Goal: Information Seeking & Learning: Check status

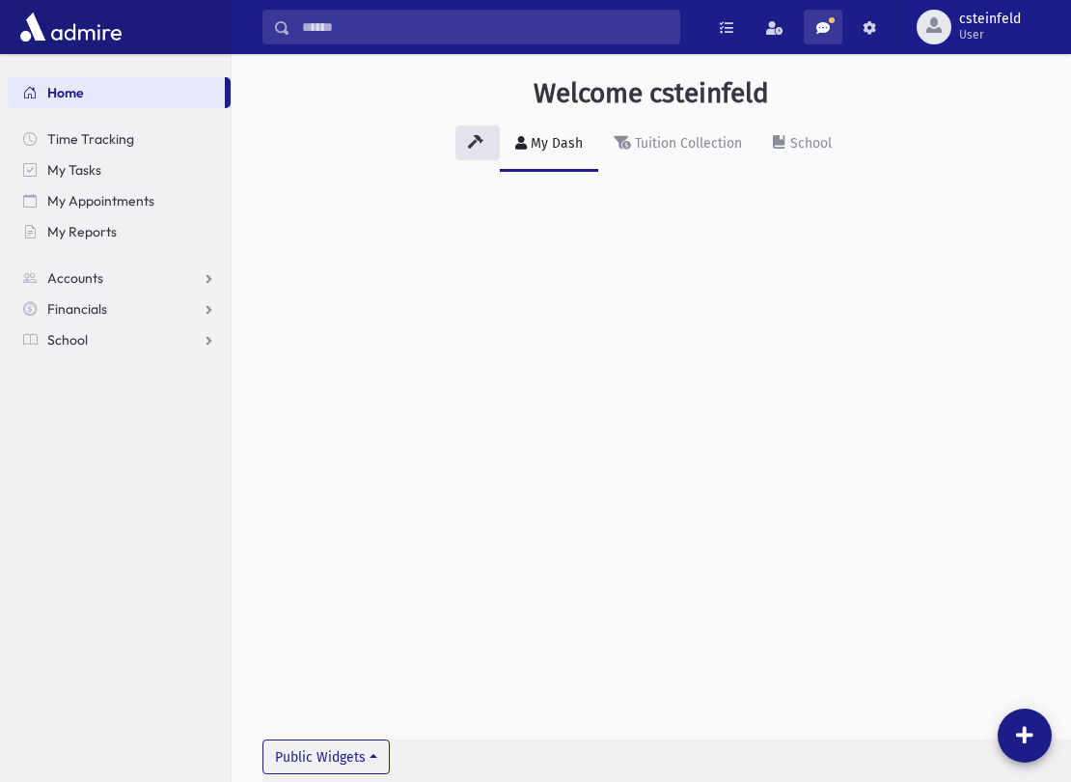
click at [826, 30] on span at bounding box center [823, 28] width 14 height 14
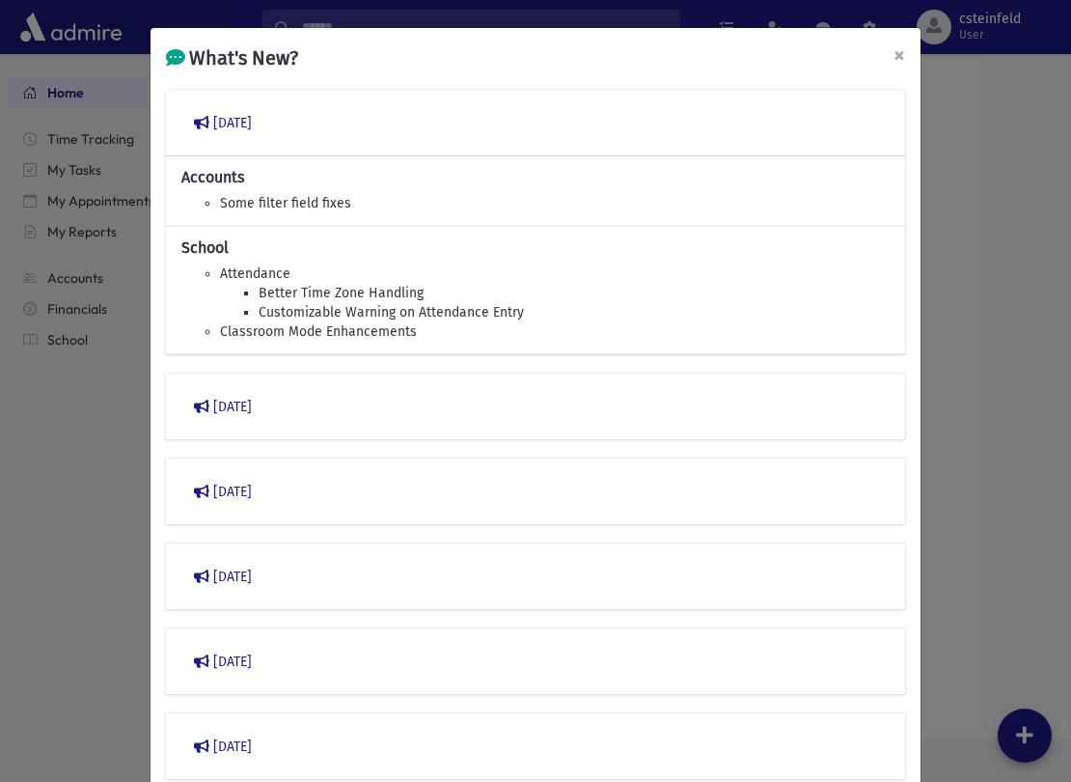
click at [901, 54] on span "×" at bounding box center [899, 54] width 12 height 27
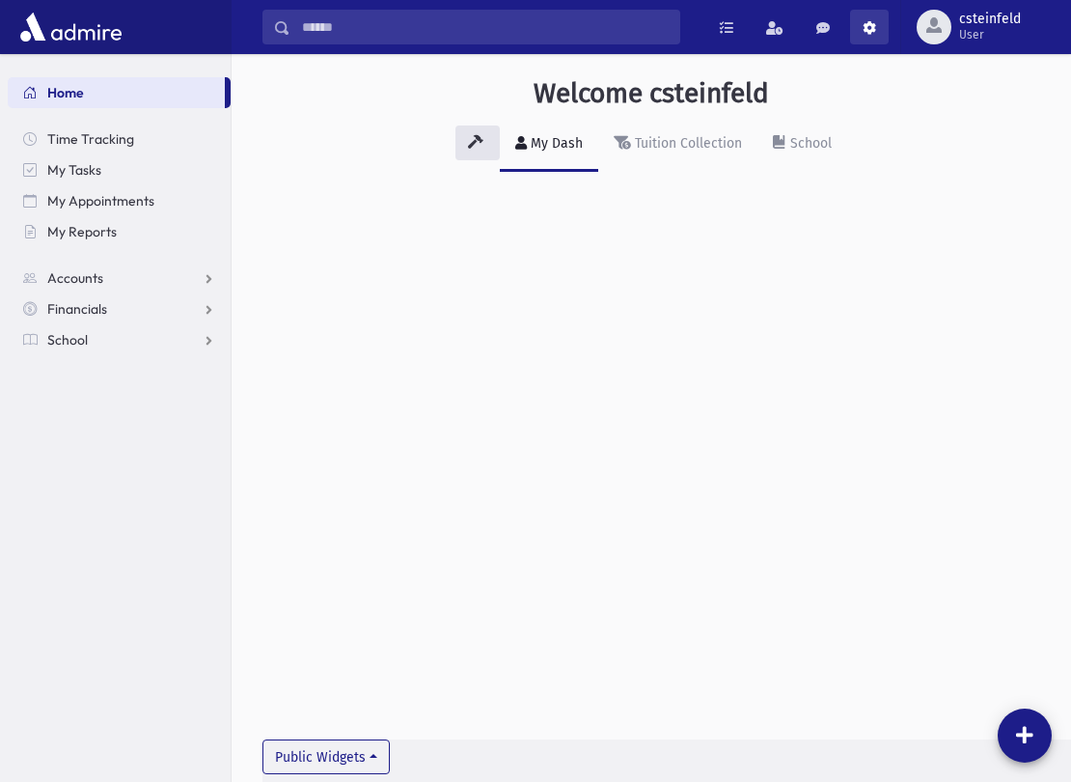
click at [869, 31] on span at bounding box center [870, 28] width 14 height 14
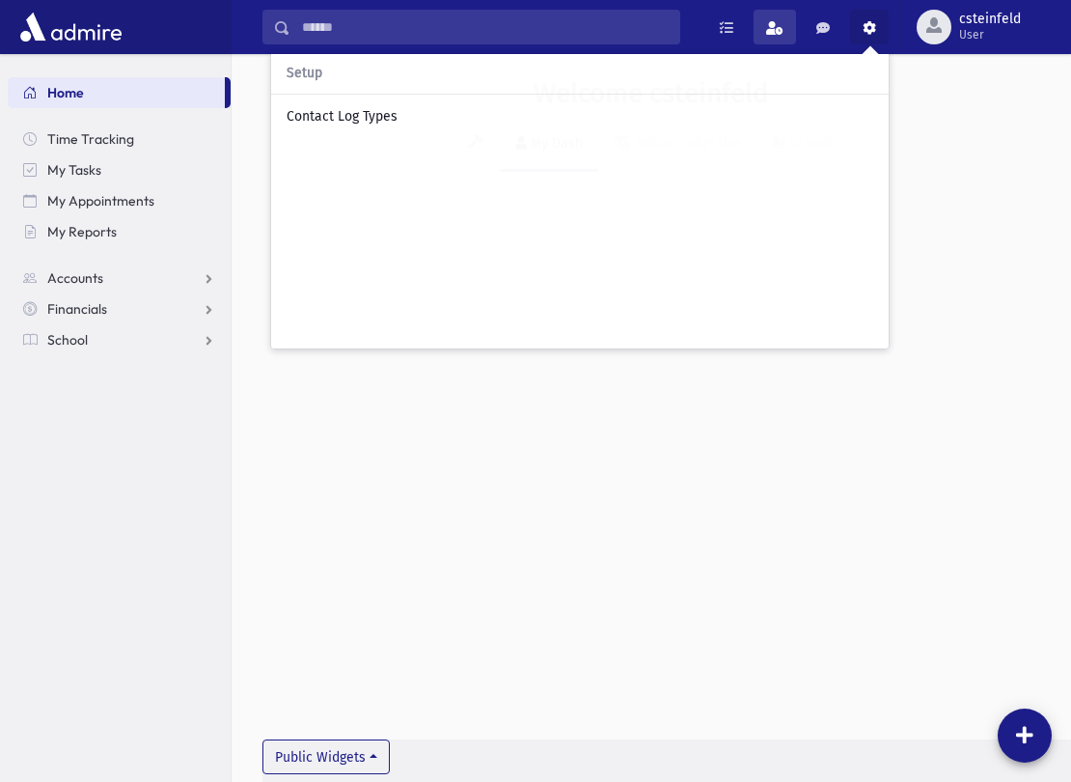
click at [781, 29] on span at bounding box center [774, 28] width 17 height 14
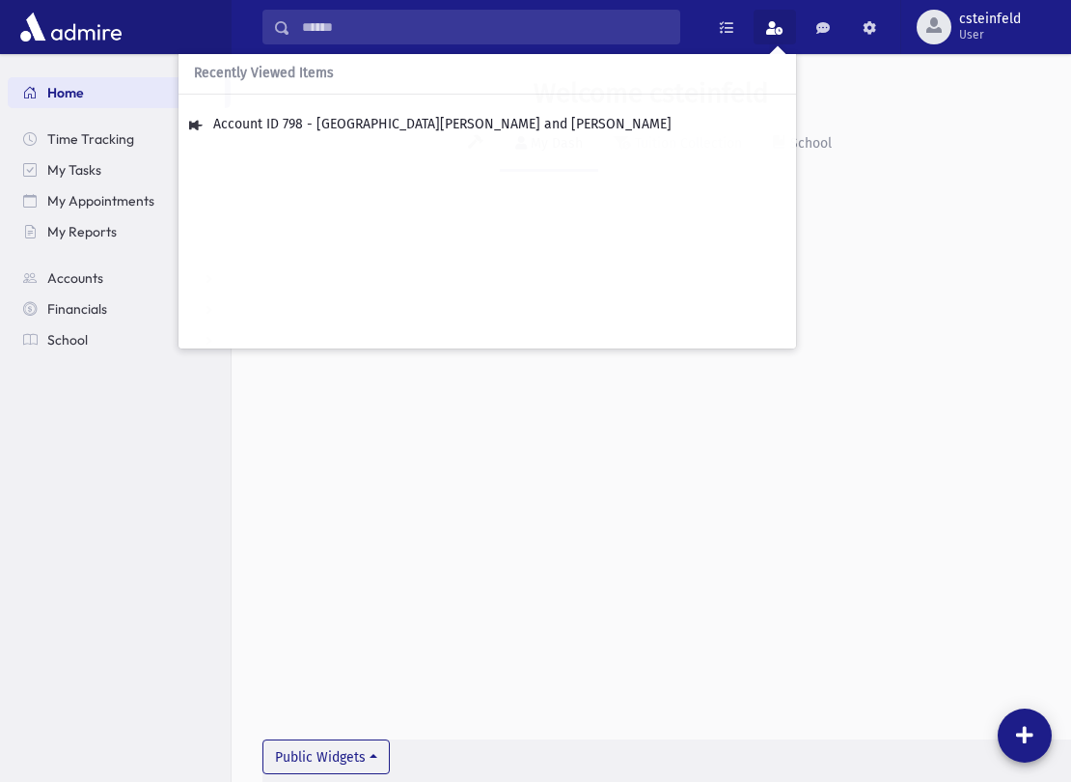
click at [968, 120] on div "My Dash Tuition Collection School" at bounding box center [651, 153] width 778 height 70
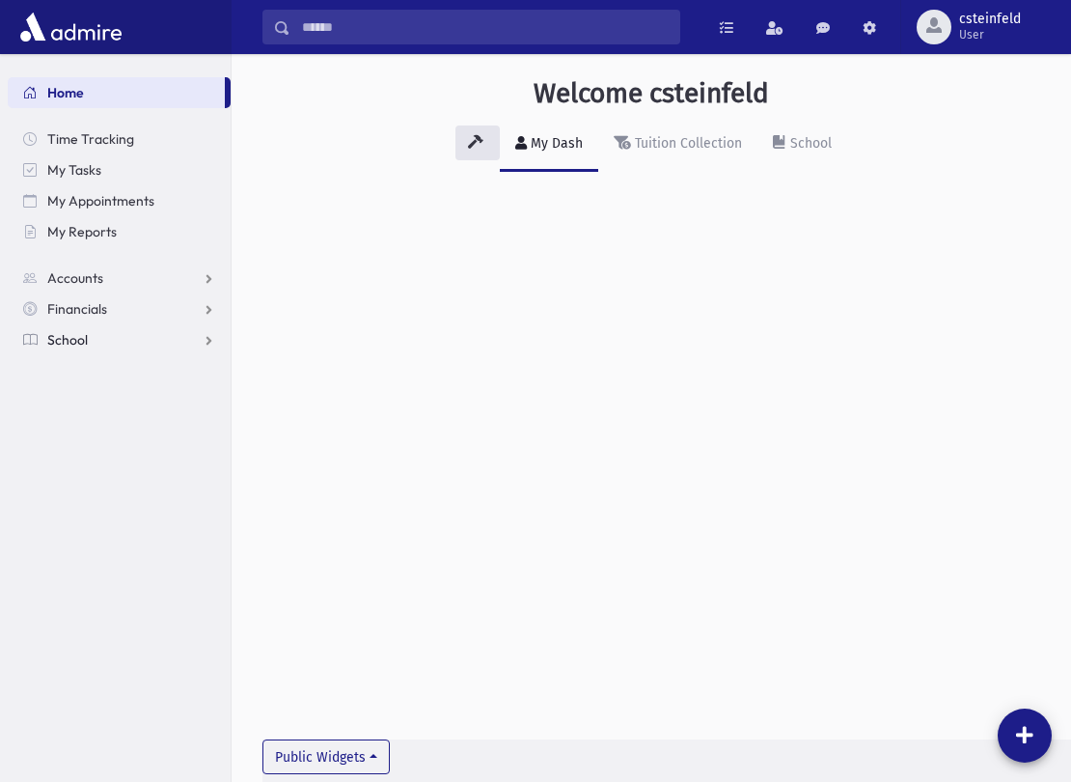
click at [72, 338] on span "School" at bounding box center [67, 339] width 41 height 17
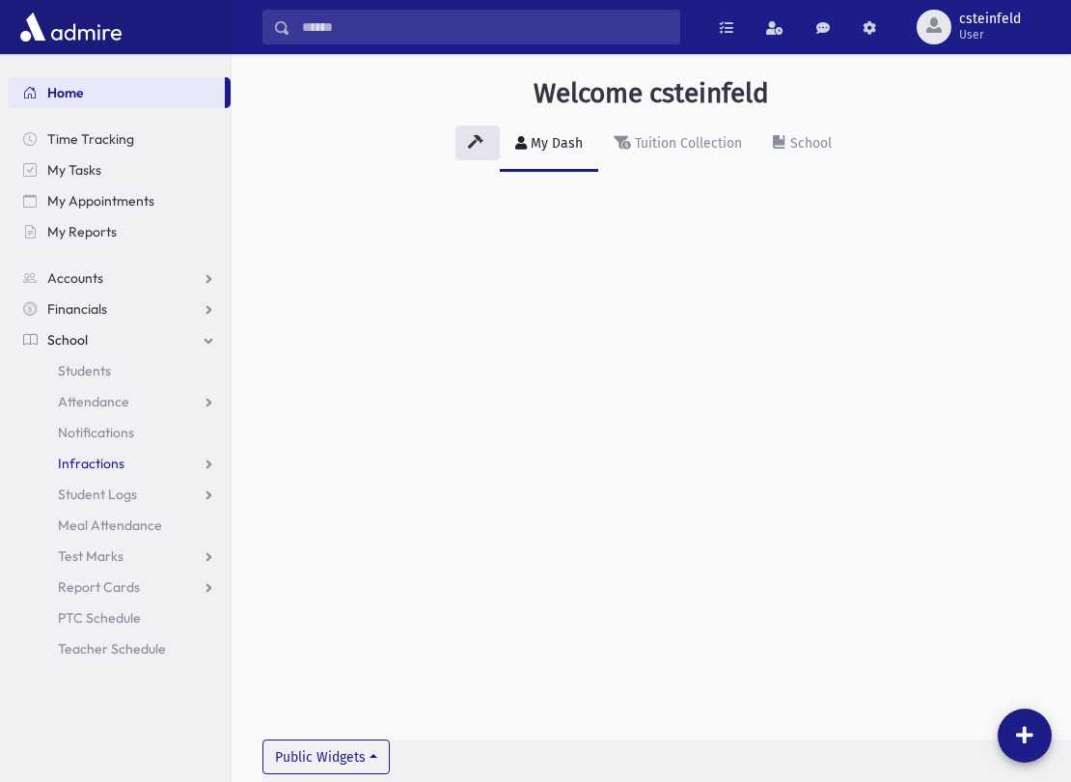
click at [78, 461] on span "Infractions" at bounding box center [91, 462] width 67 height 17
click at [86, 527] on span "List" at bounding box center [83, 524] width 21 height 17
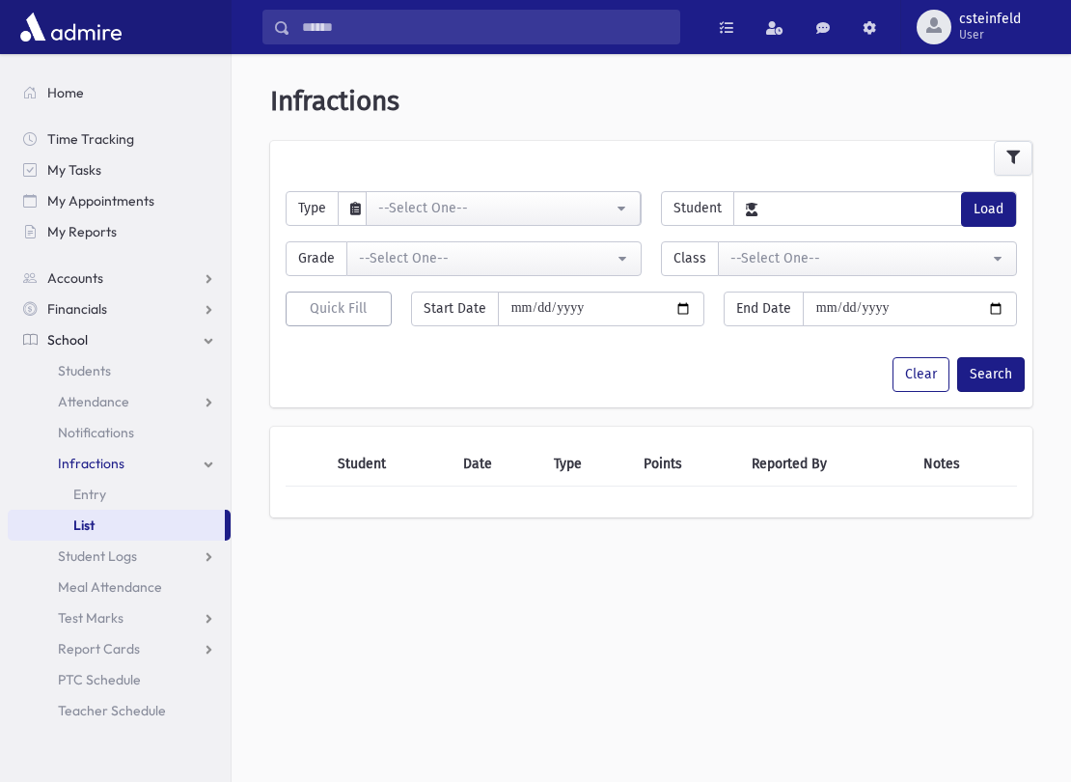
click at [987, 208] on button "Load" at bounding box center [988, 209] width 55 height 35
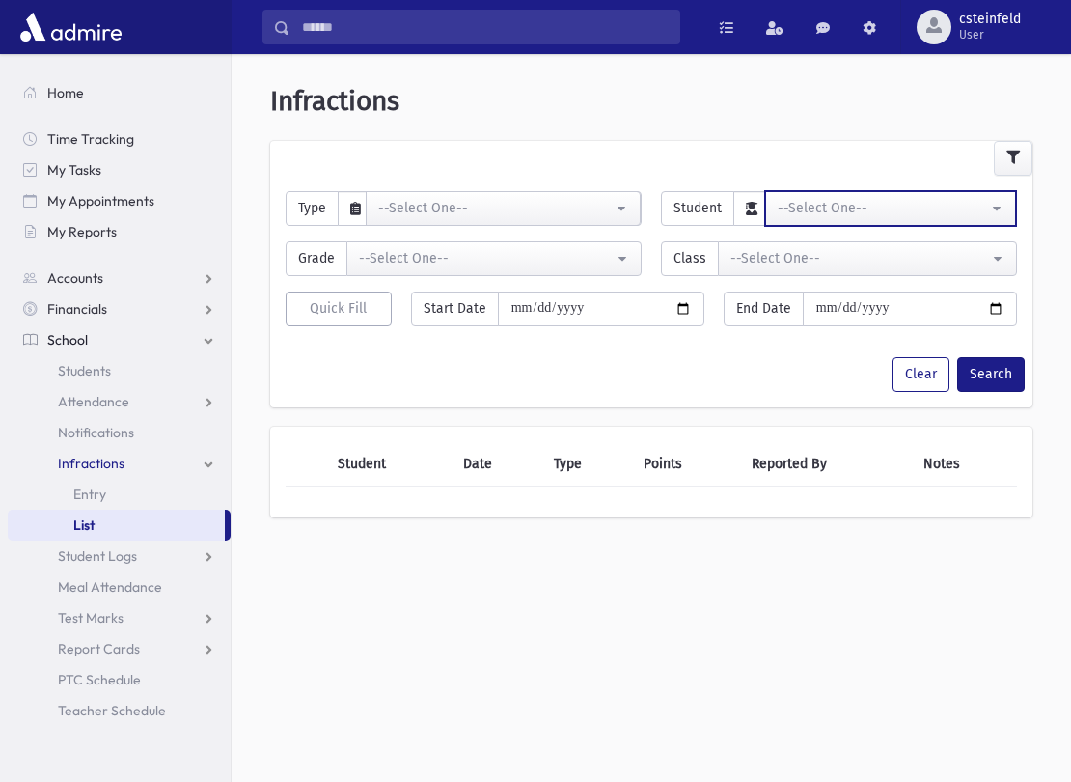
click at [815, 211] on div "--Select One--" at bounding box center [883, 208] width 210 height 20
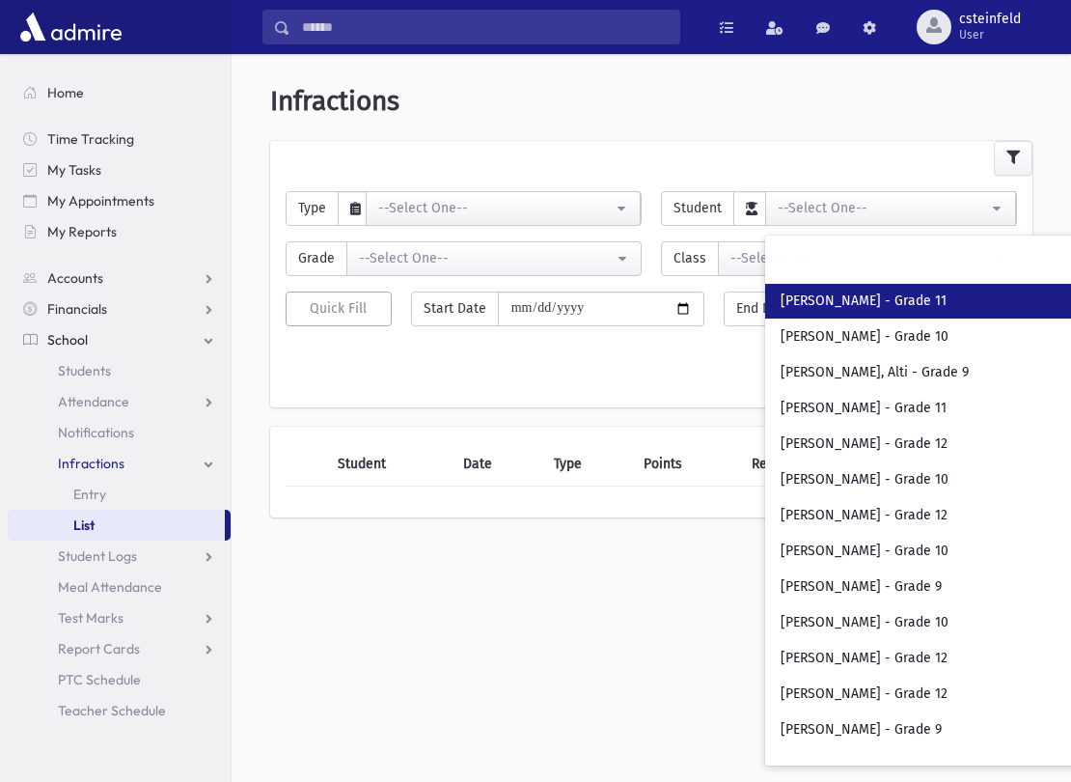
scroll to position [7007, 0]
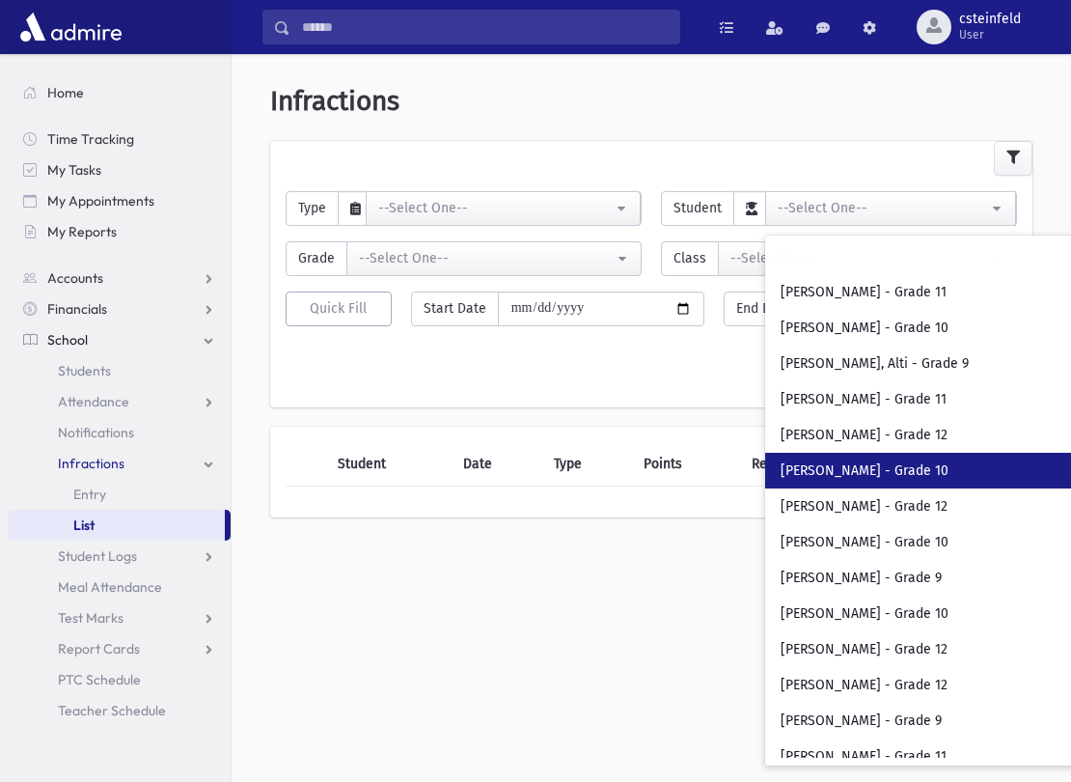
click at [847, 479] on link "[PERSON_NAME] - Grade 10" at bounding box center [943, 471] width 357 height 36
select select "****"
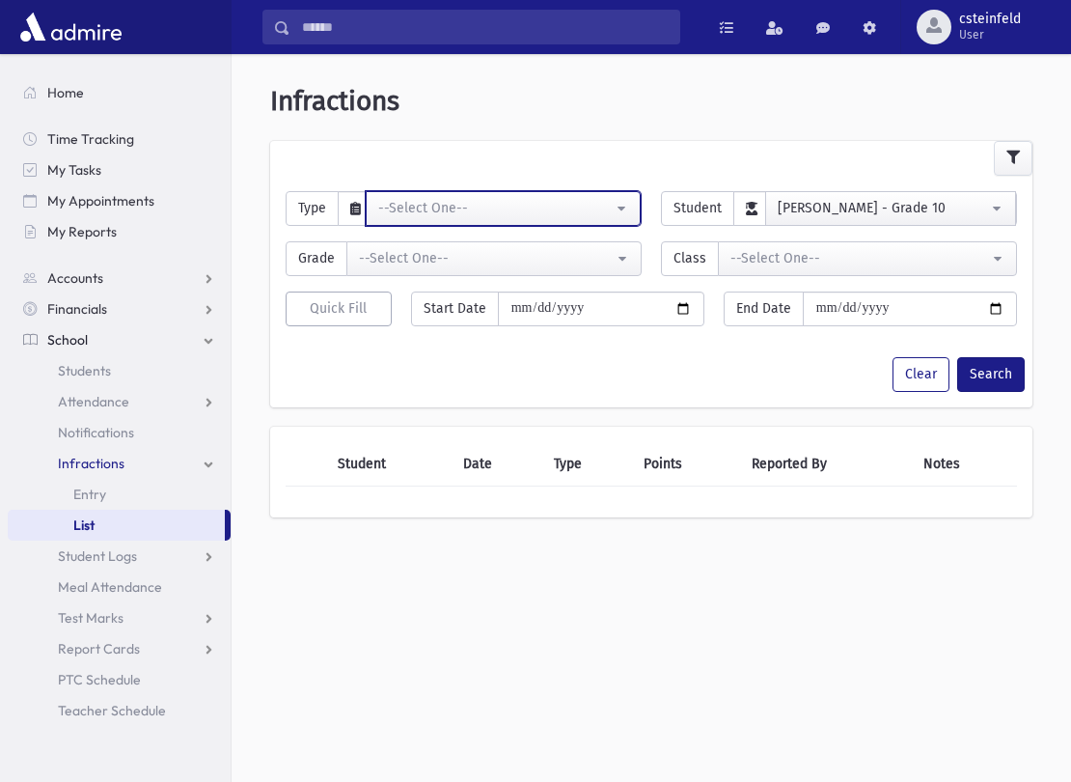
click at [615, 205] on button "--Select One--" at bounding box center [503, 208] width 275 height 35
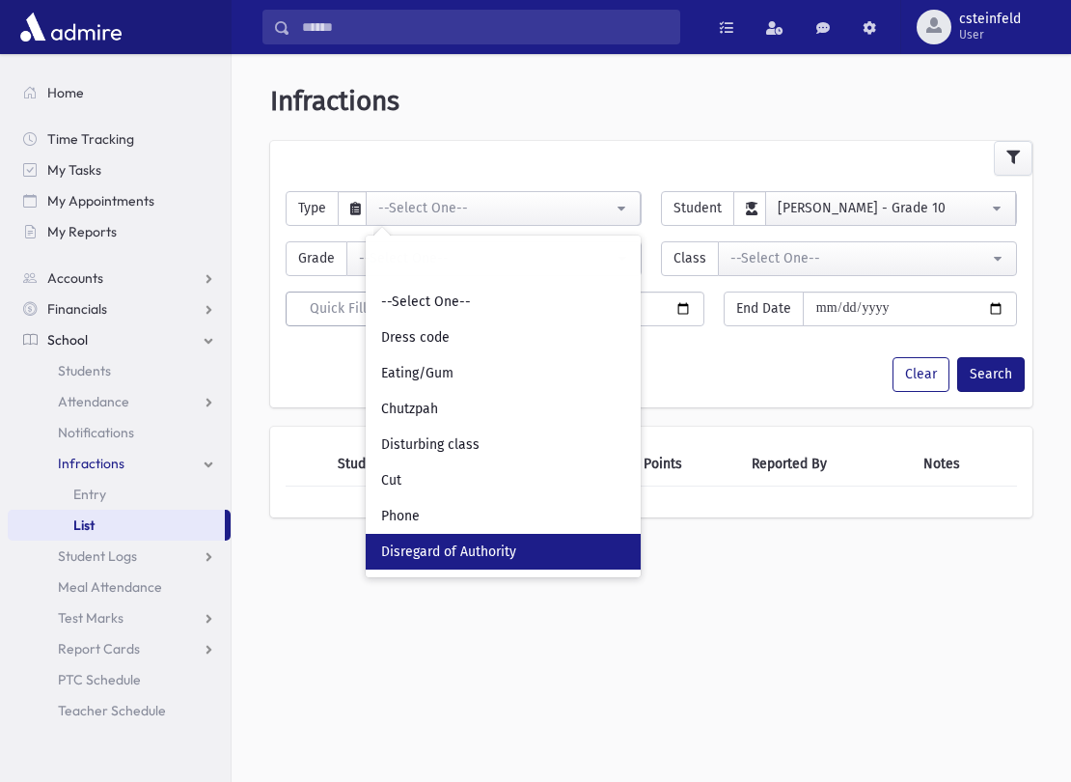
click at [516, 543] on span "Disregard of Authority" at bounding box center [448, 551] width 135 height 19
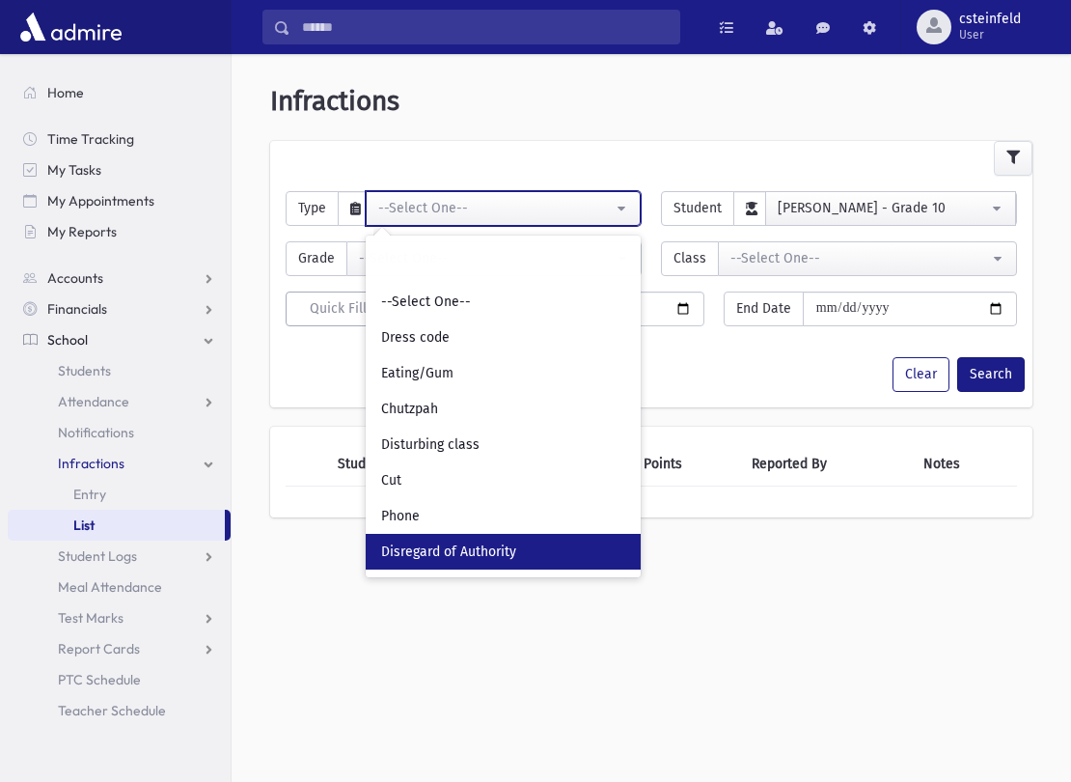
select select "*"
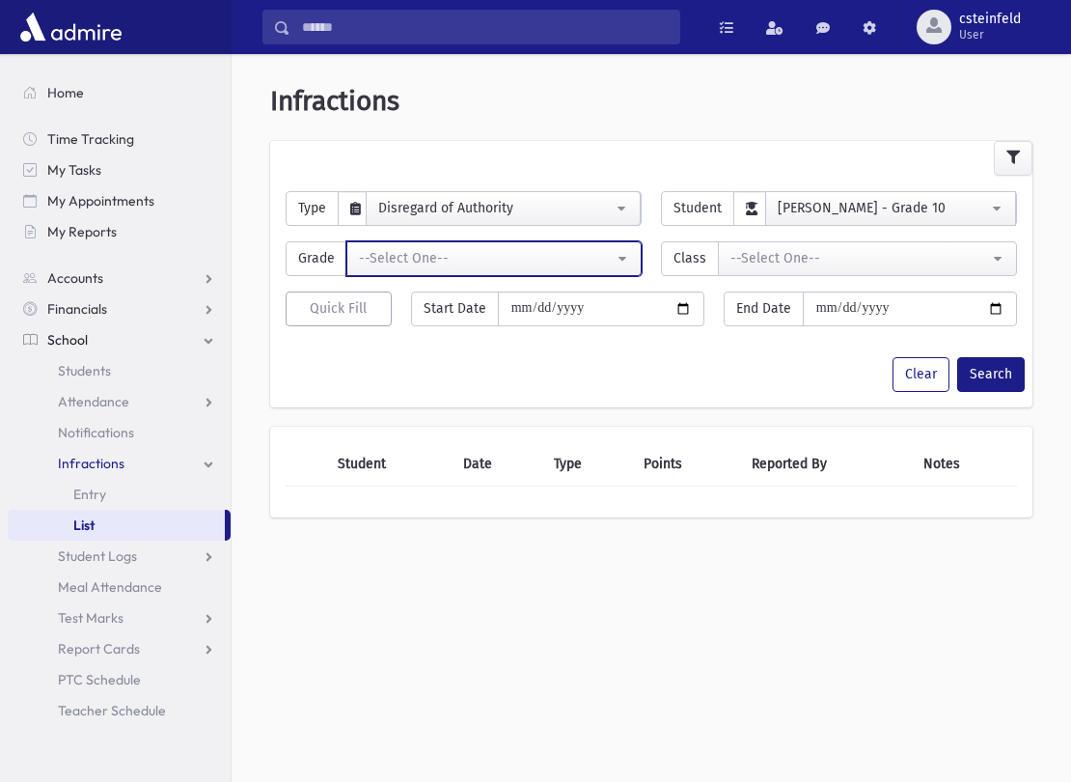
click at [622, 255] on button "--Select One--" at bounding box center [493, 258] width 295 height 35
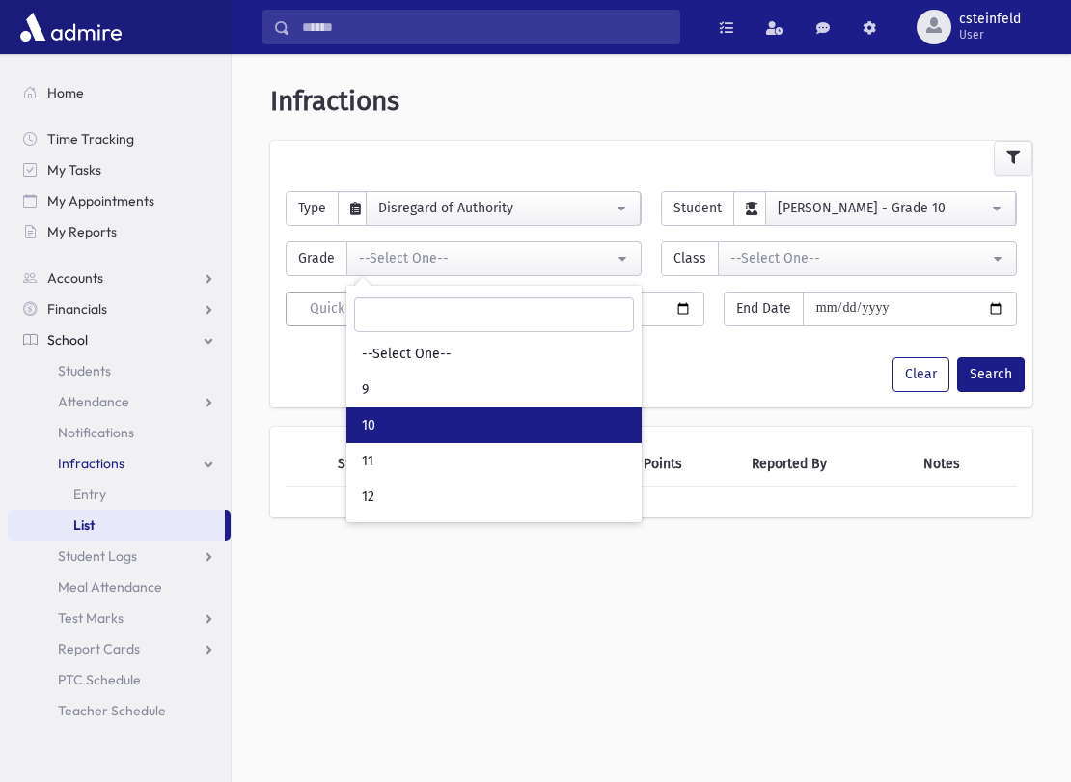
click at [466, 418] on link "10" at bounding box center [493, 425] width 295 height 36
select select "*"
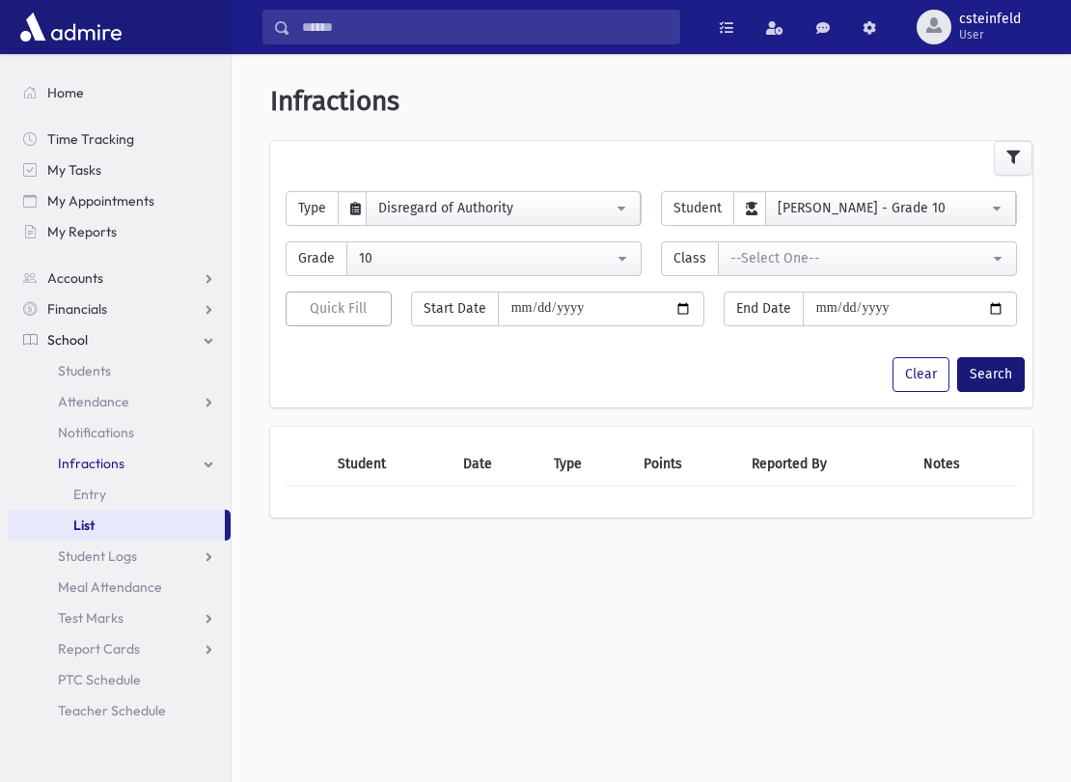
click at [1003, 371] on button "Search" at bounding box center [991, 374] width 68 height 35
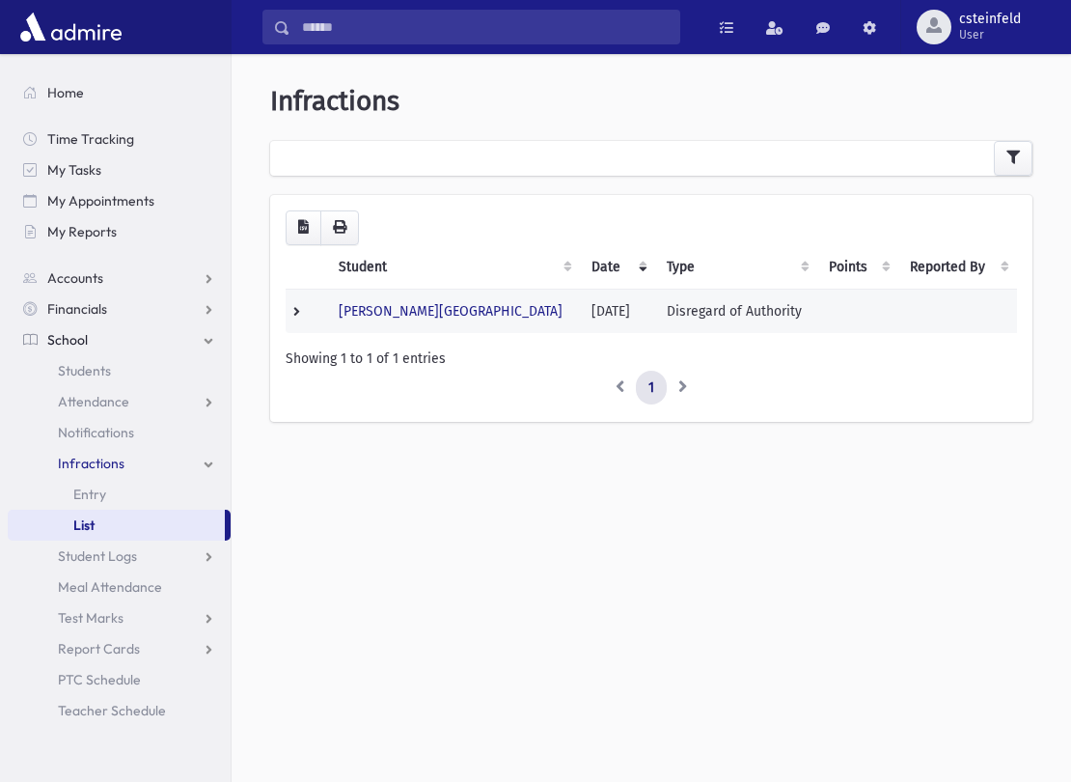
click at [700, 313] on td "Disregard of Authority" at bounding box center [736, 310] width 162 height 44
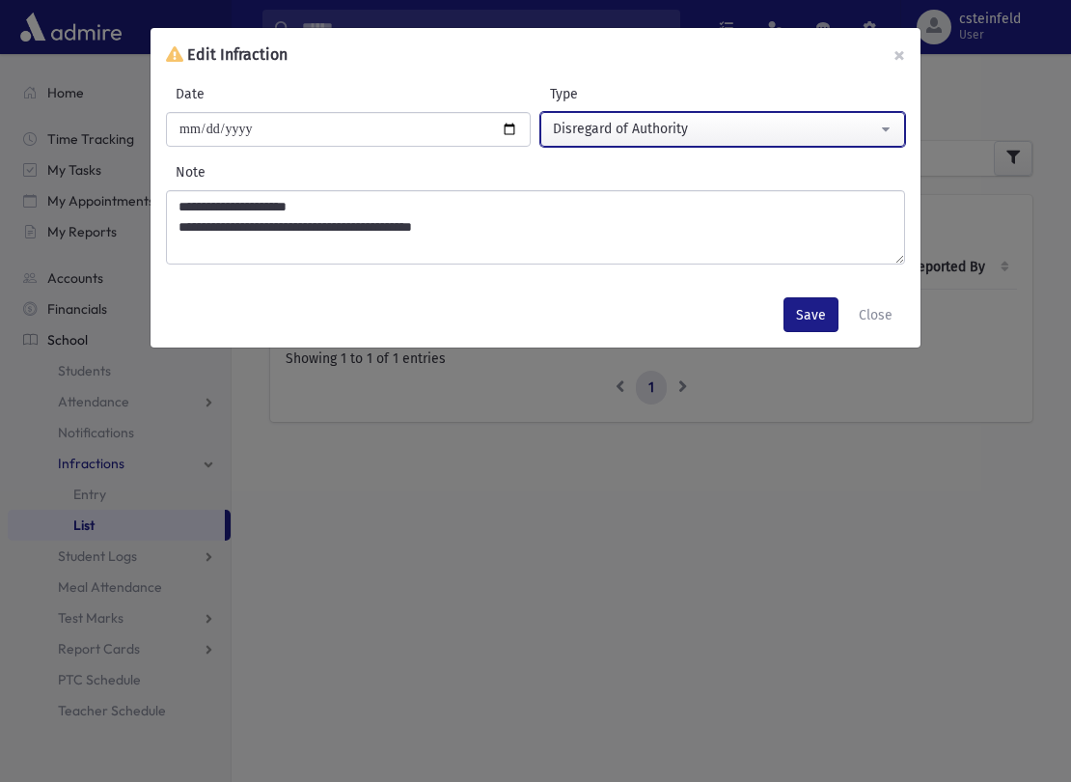
click at [685, 135] on div "Disregard of Authority" at bounding box center [715, 129] width 324 height 20
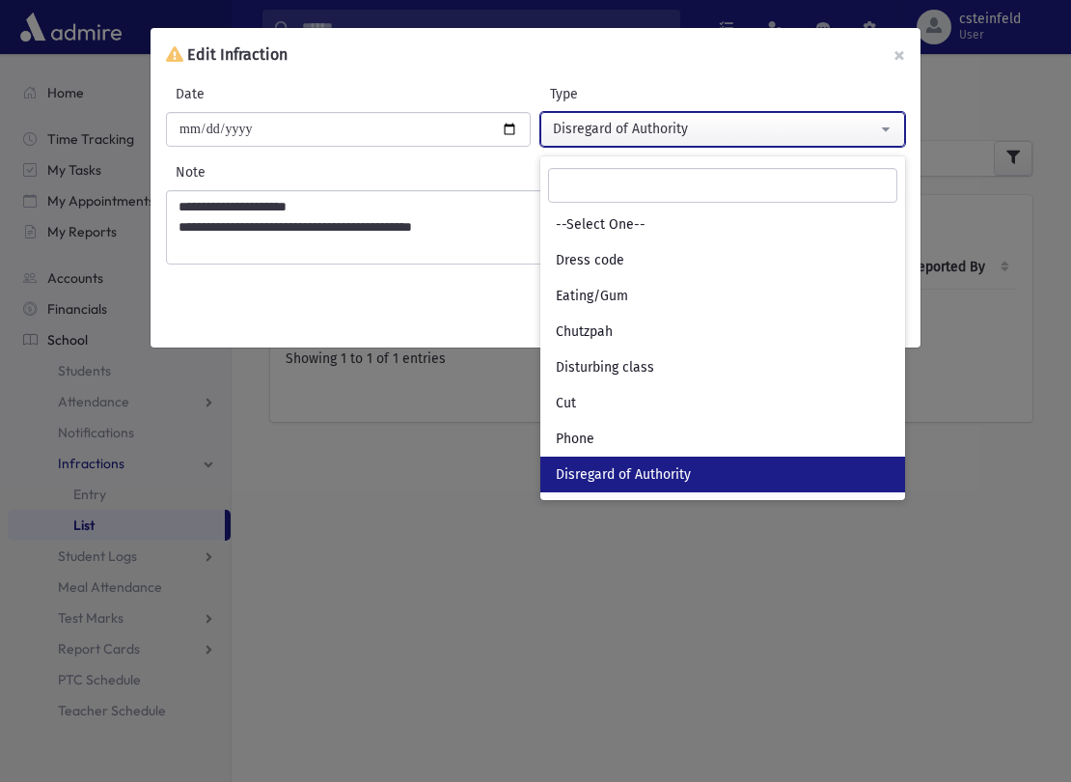
click at [685, 135] on div "Disregard of Authority" at bounding box center [715, 129] width 324 height 20
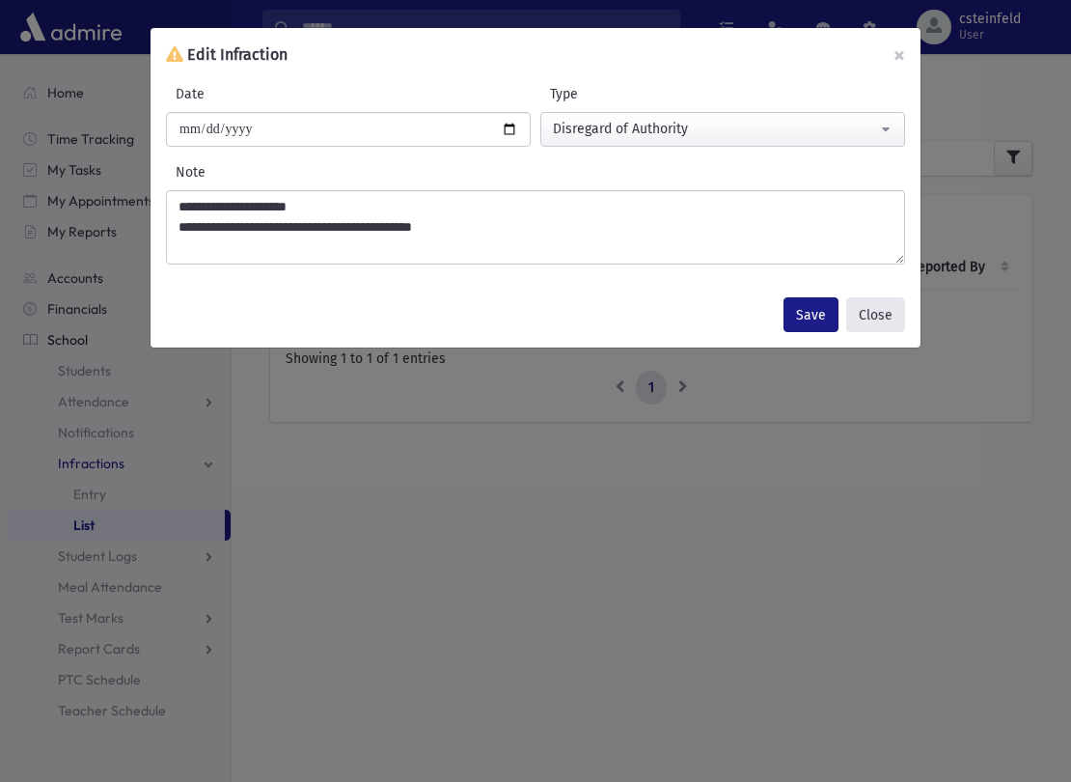
click at [870, 321] on button "Close" at bounding box center [875, 314] width 59 height 35
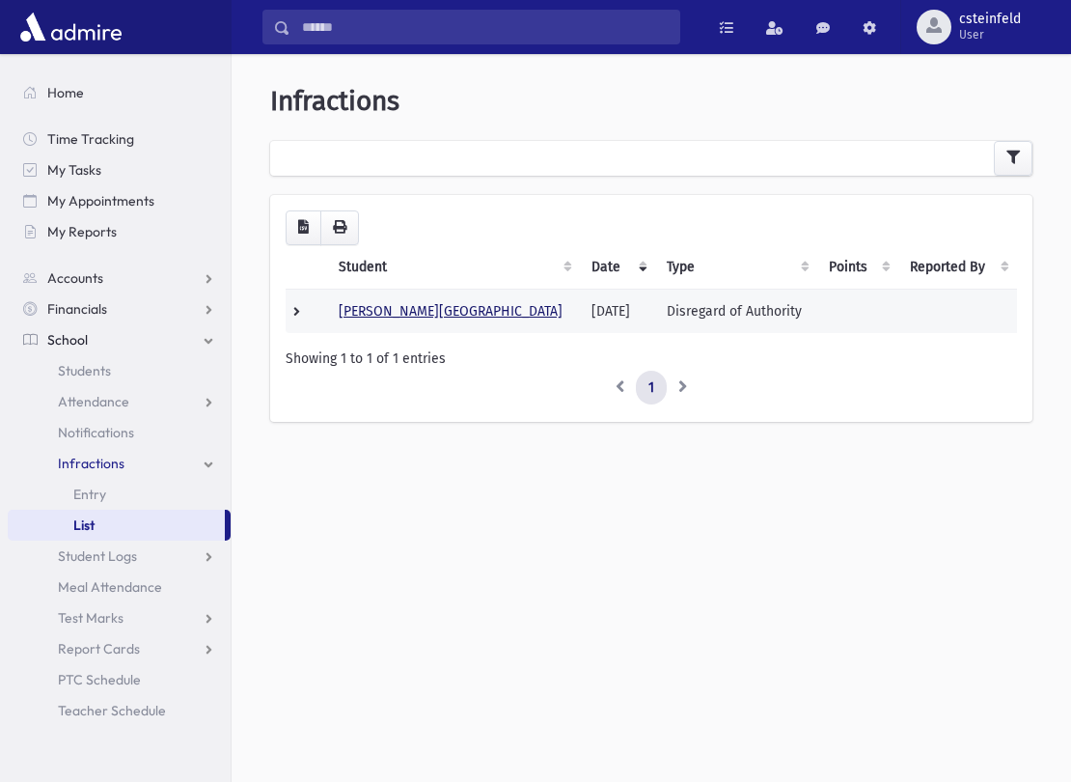
click at [434, 308] on link "[PERSON_NAME][GEOGRAPHIC_DATA]" at bounding box center [451, 311] width 224 height 16
click at [655, 323] on td "Disregard of Authority" at bounding box center [736, 310] width 162 height 44
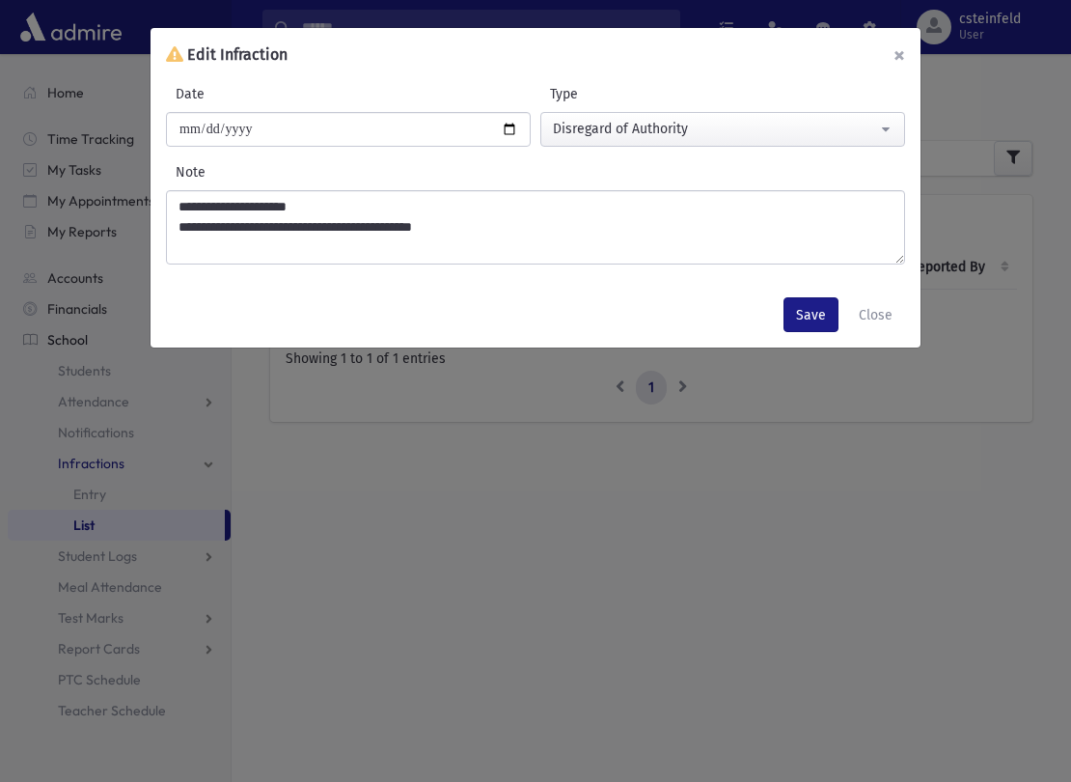
click at [906, 50] on button "×" at bounding box center [899, 55] width 42 height 54
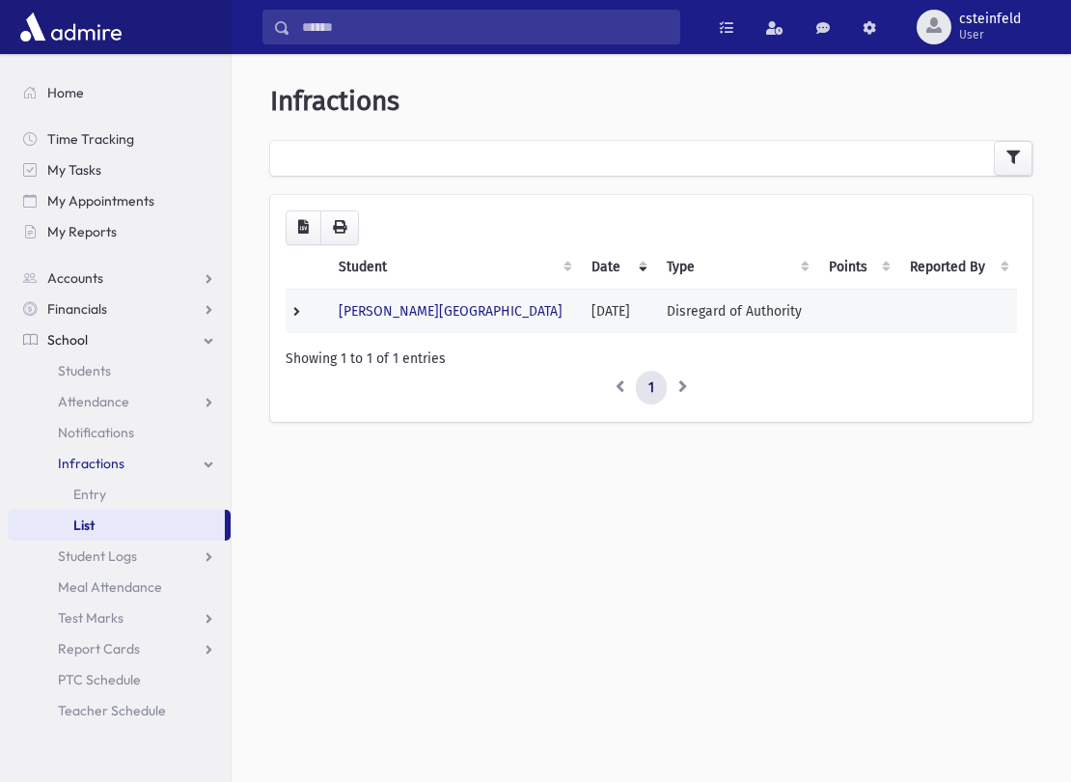
click at [741, 310] on td "Disregard of Authority" at bounding box center [736, 310] width 162 height 44
